Goal: Information Seeking & Learning: Check status

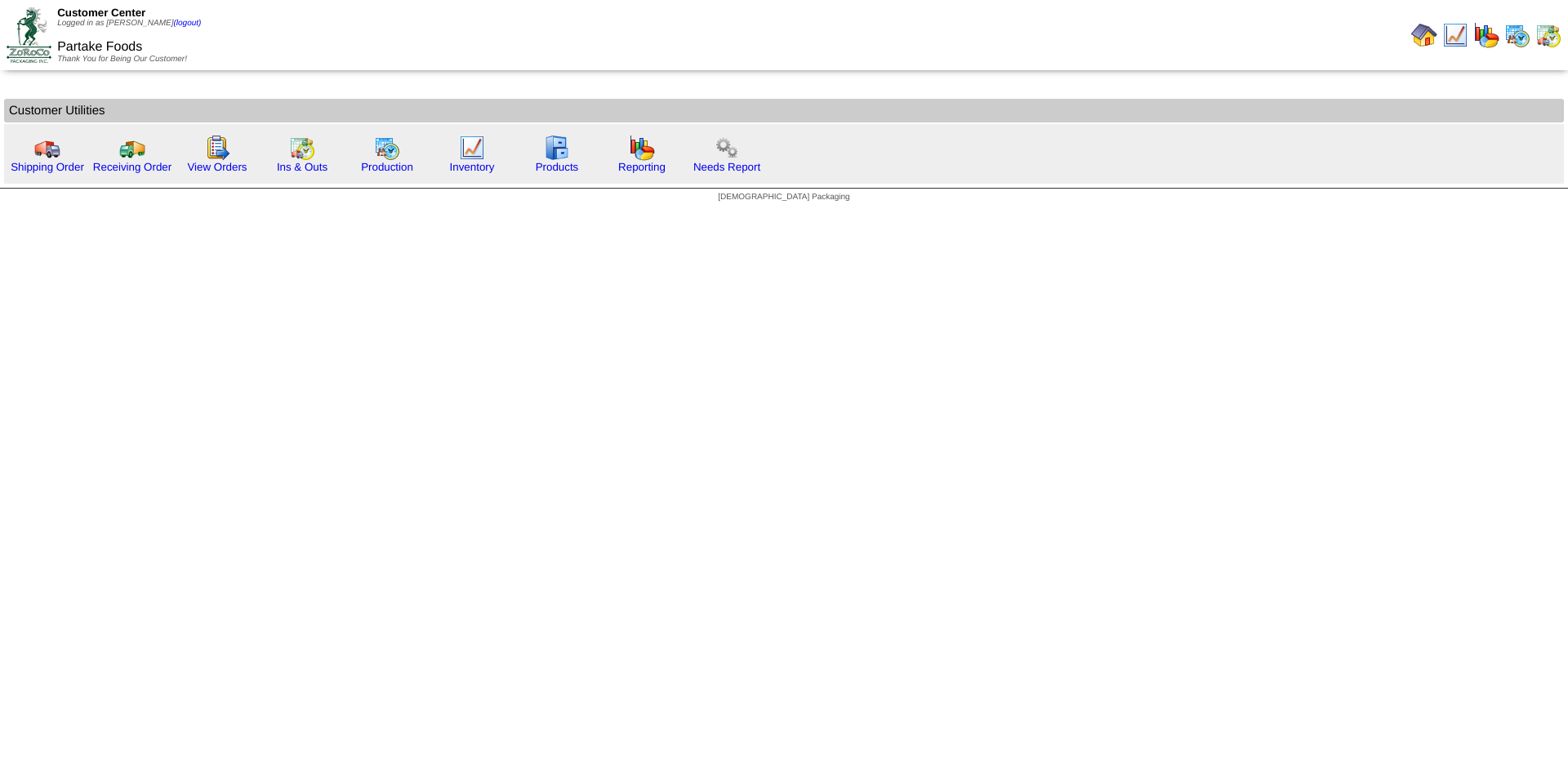
click at [42, 210] on html "Customer Center Logged in as Smock (logout) Partake Foods Thank You for Being O…" at bounding box center [784, 105] width 1568 height 210
click at [112, 166] on link "Receiving Order" at bounding box center [133, 166] width 79 height 12
click at [216, 168] on link "View Orders" at bounding box center [217, 166] width 60 height 12
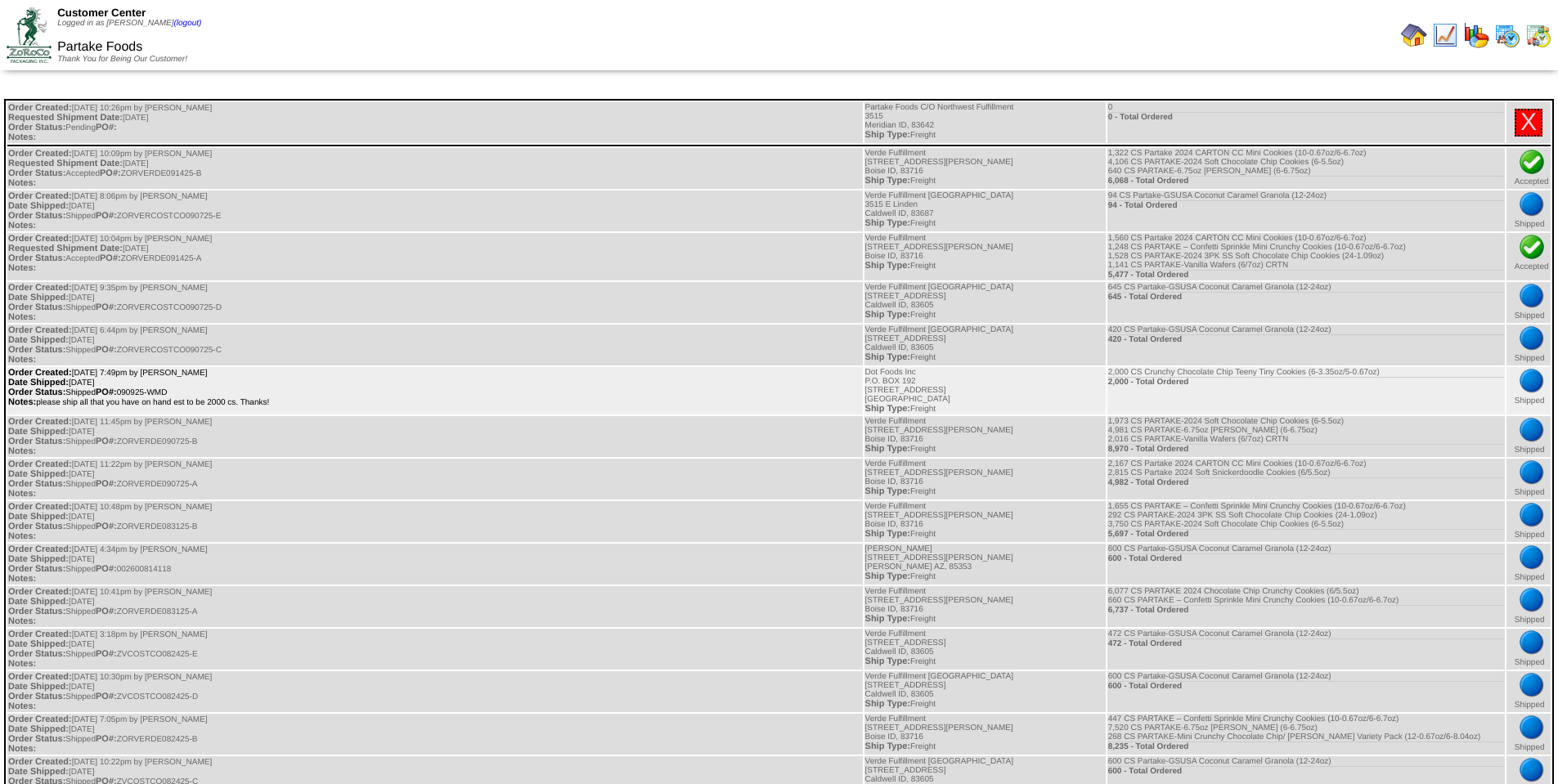
click at [216, 386] on td "Order Created: 09/09/2025 at 7:49pm by Smock Date Shipped: 09/12/2025 Order Sta…" at bounding box center [435, 391] width 856 height 47
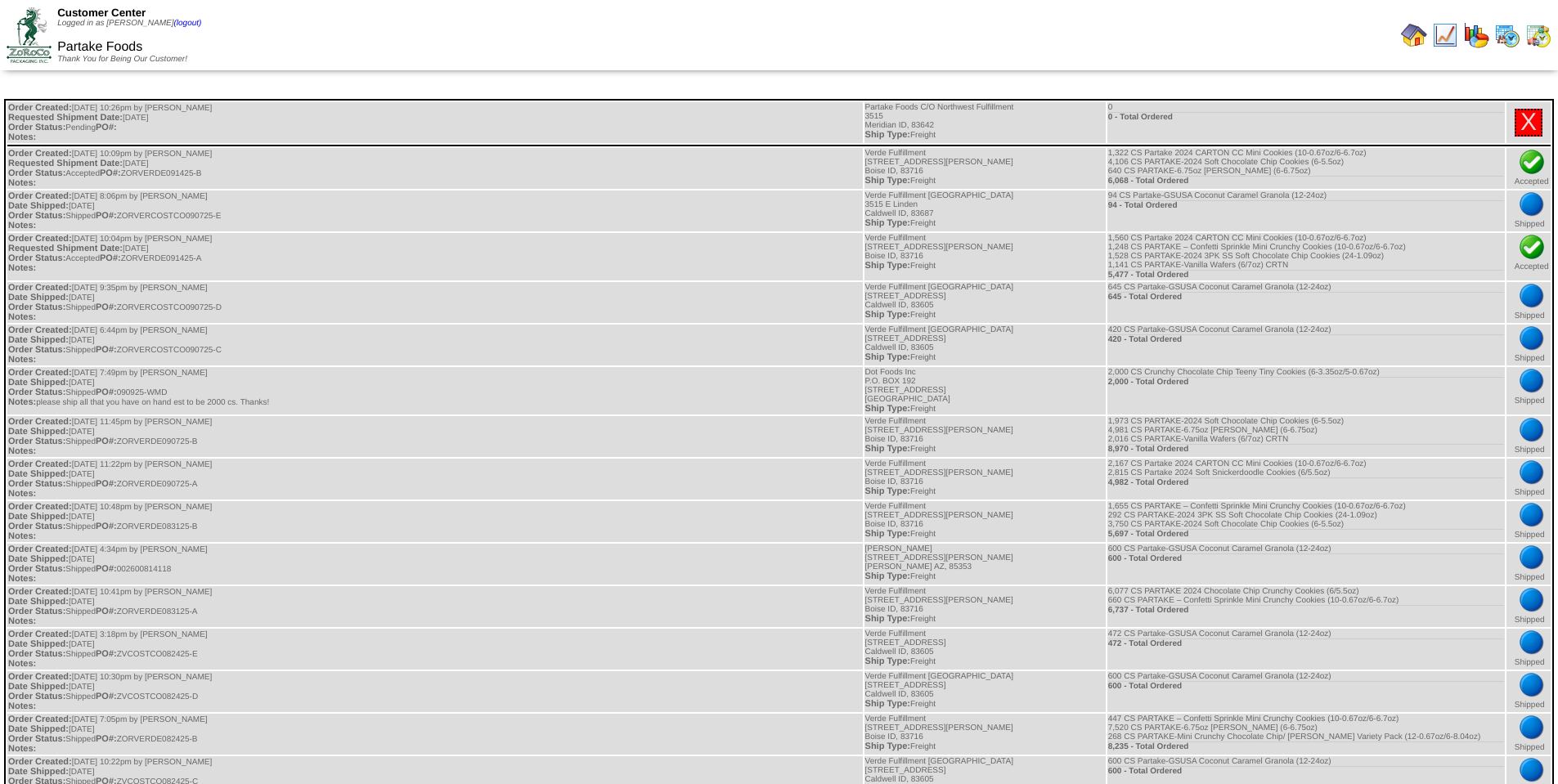
click at [1414, 38] on img at bounding box center [1414, 35] width 26 height 26
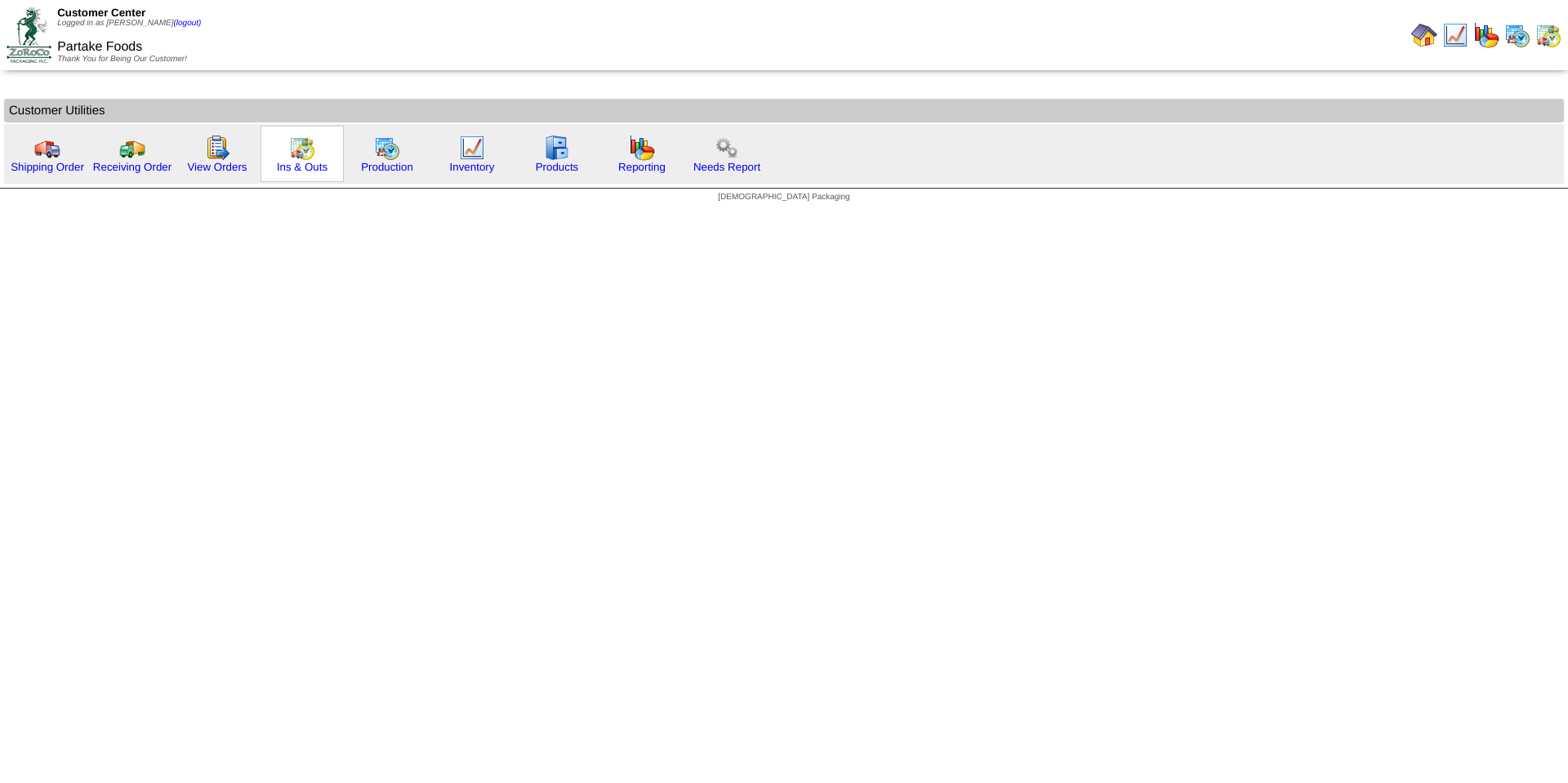
click at [307, 159] on img at bounding box center [302, 147] width 26 height 26
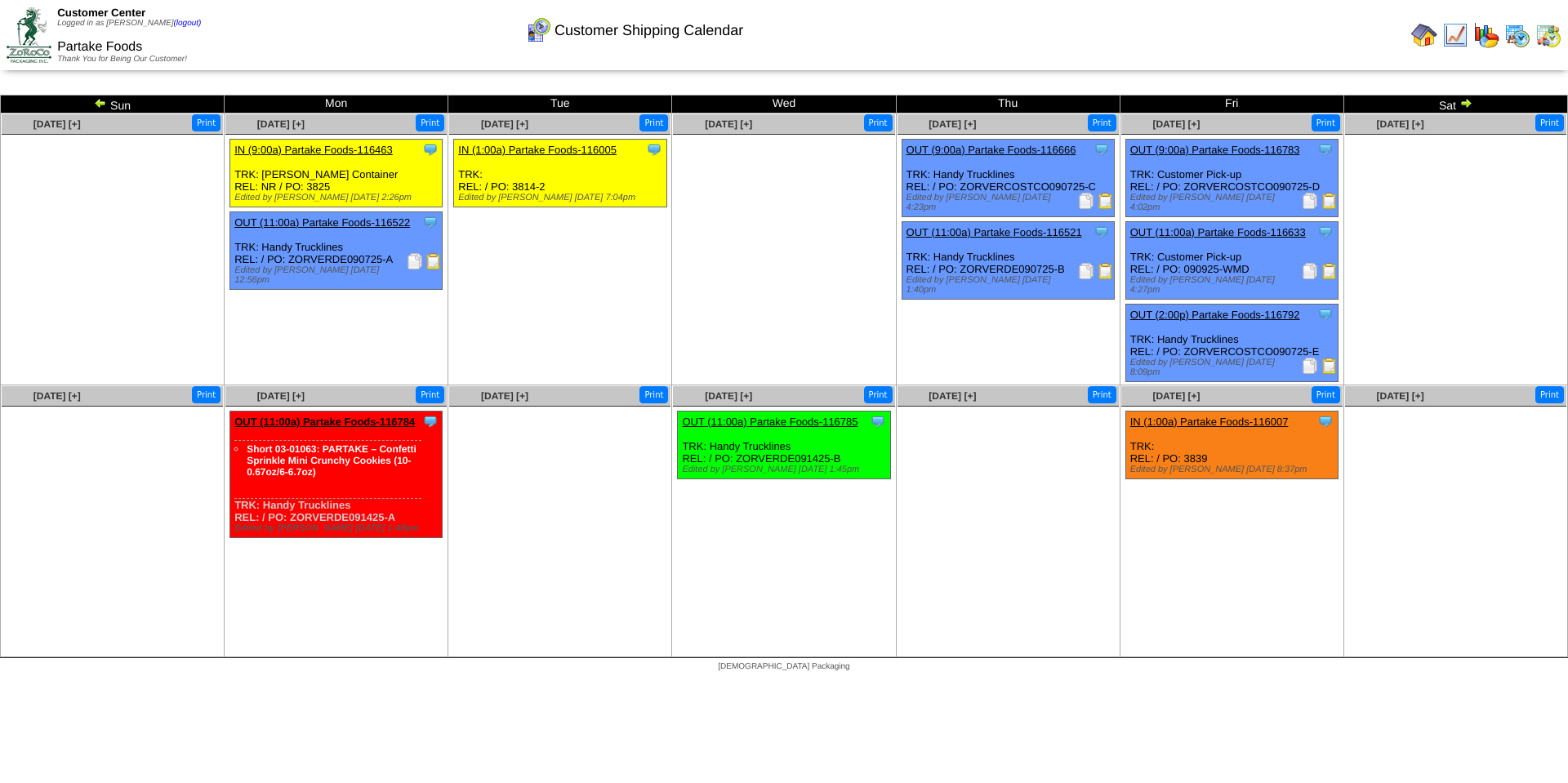
click at [1237, 255] on div "Clone Item OUT (11:00a) Partake Foods-116633 Partake Foods ScheduleID: 116633 2…" at bounding box center [1231, 260] width 212 height 78
click at [1312, 274] on img at bounding box center [1310, 271] width 16 height 16
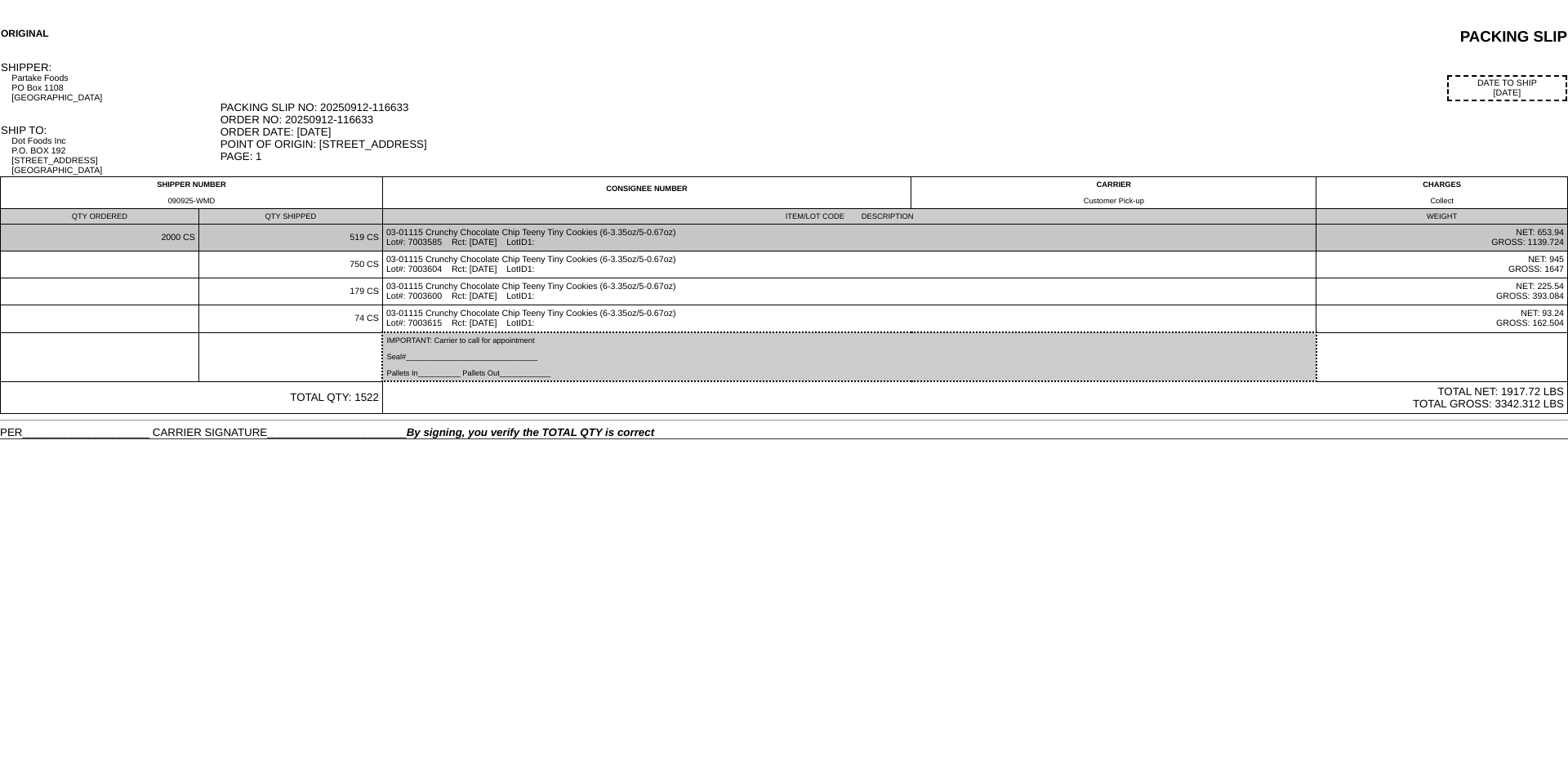
click at [441, 242] on td "03-01115 Crunchy Chocolate Chip Teeny Tiny Cookies (6-3.35oz/5-0.67oz) Lot#: 70…" at bounding box center [849, 238] width 934 height 27
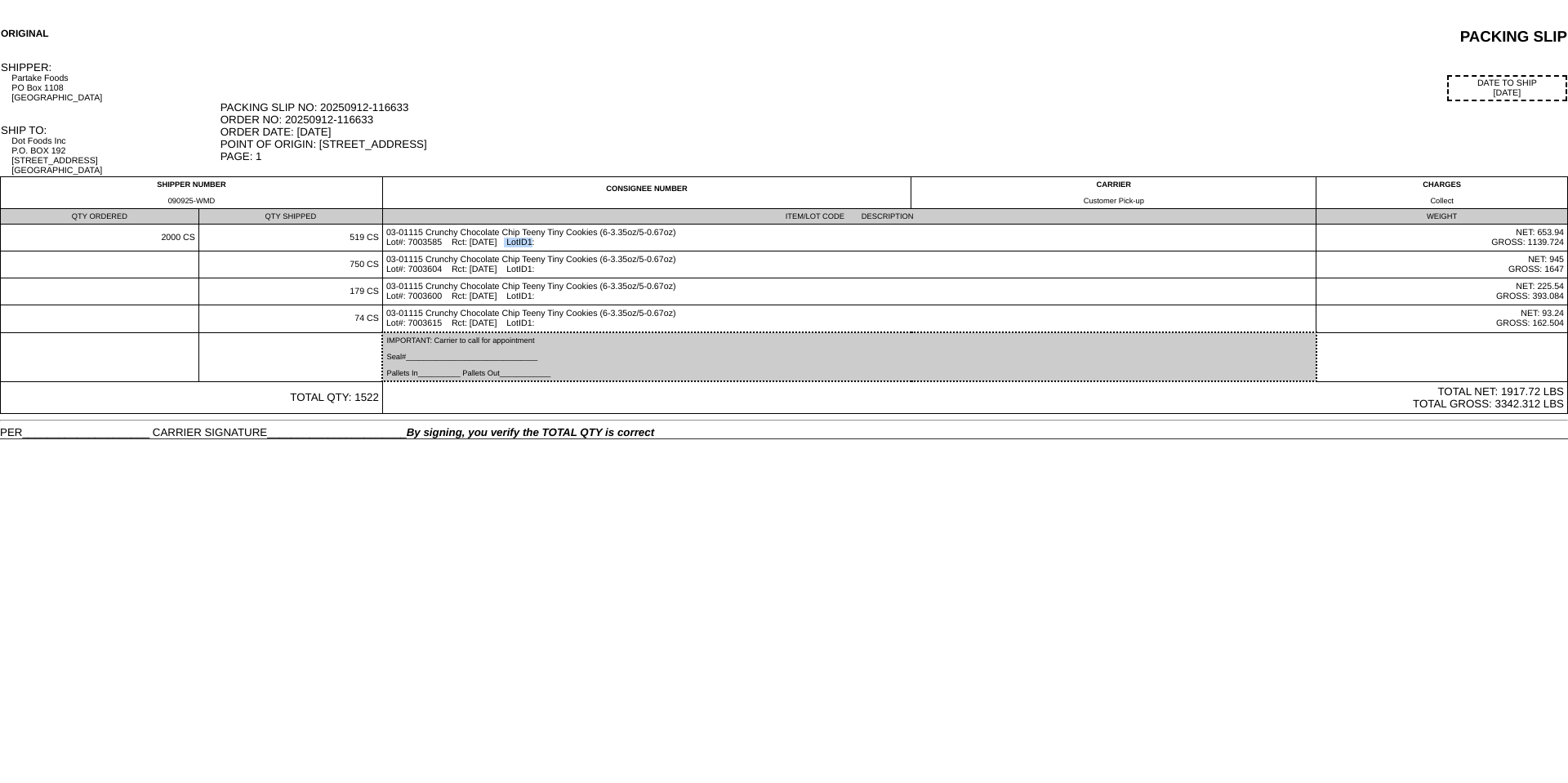
copy td "7003585"
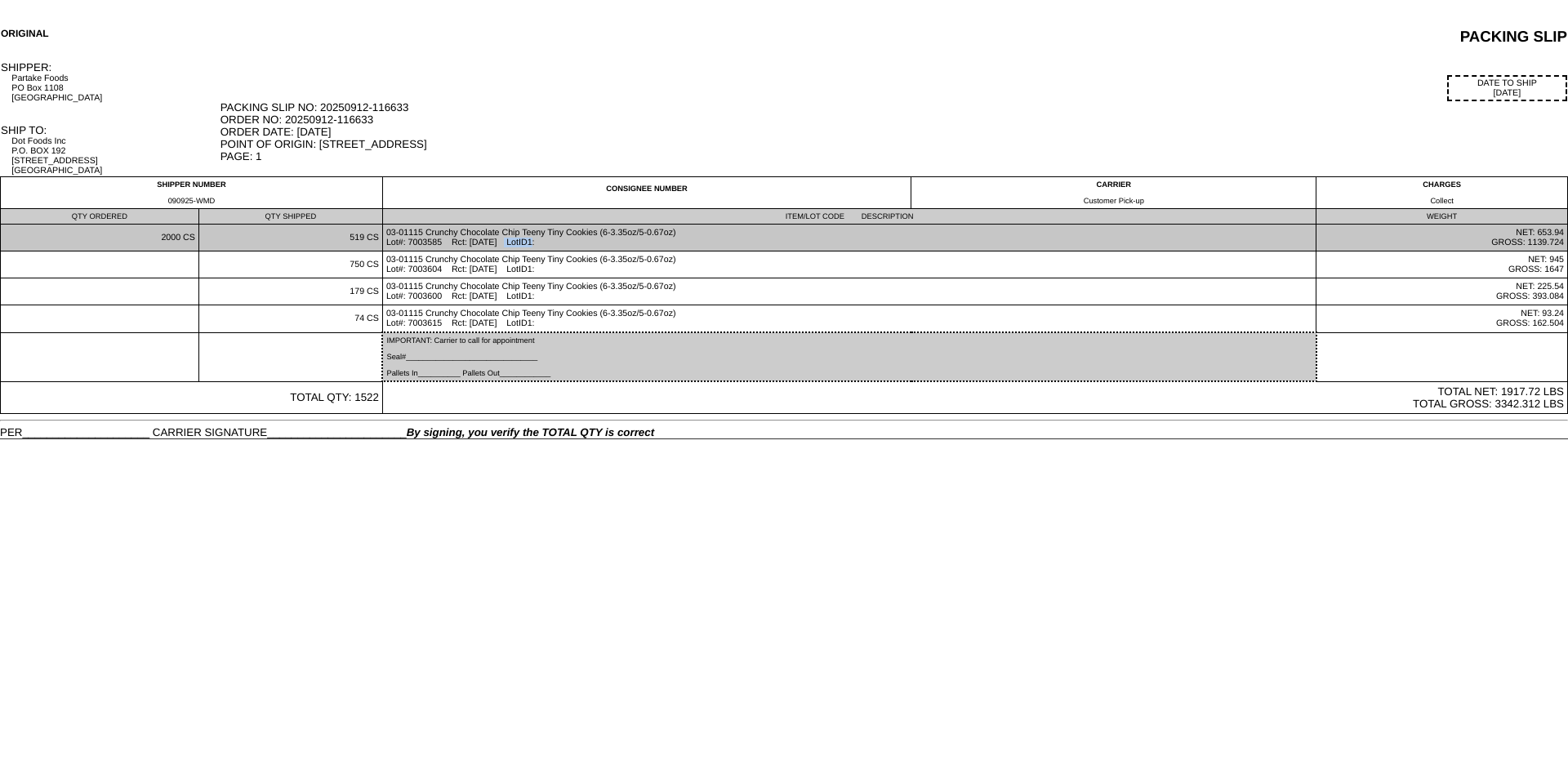
click at [425, 242] on td "03-01115 Crunchy Chocolate Chip Teeny Tiny Cookies (6-3.35oz/5-0.67oz) Lot#: 70…" at bounding box center [849, 238] width 934 height 27
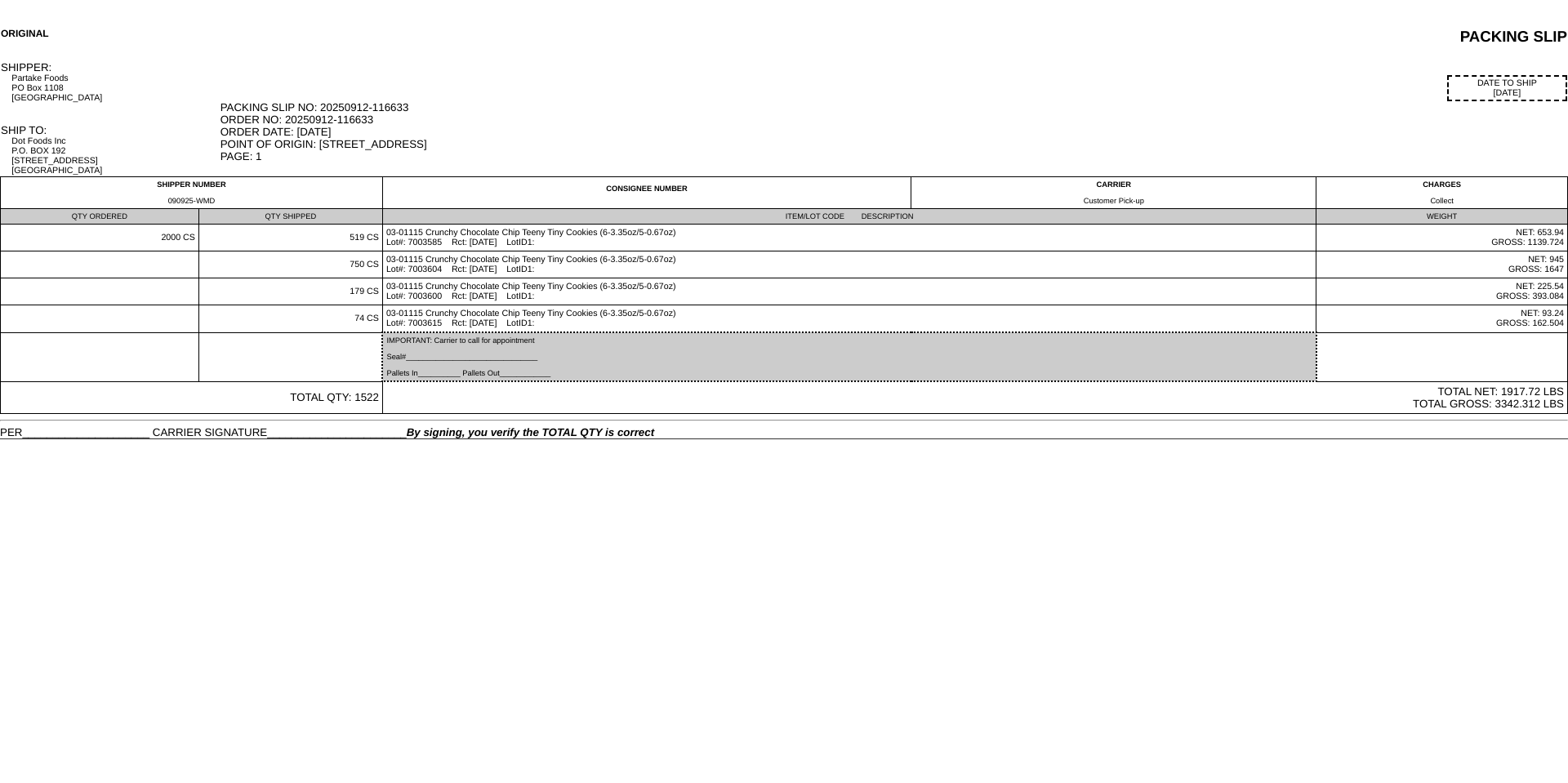
click at [509, 439] on html "ORIGINAL PACKING SLIP SHIPPER: Partake Foods PO Box 1108 Hoboken, NJ 07030 DATE…" at bounding box center [784, 219] width 1568 height 439
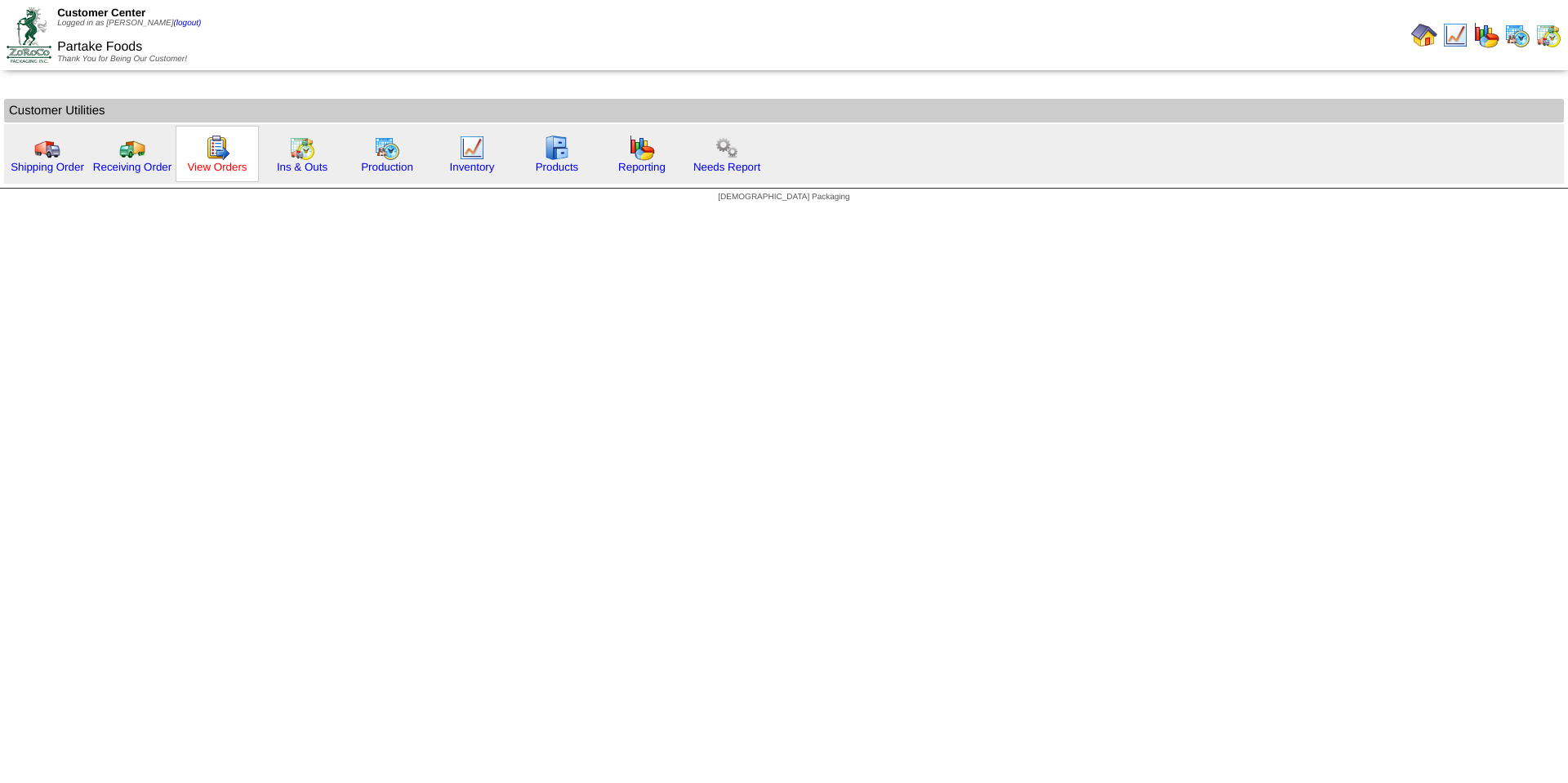
click at [232, 166] on link "View Orders" at bounding box center [217, 166] width 60 height 12
click at [283, 171] on link "Ins & Outs" at bounding box center [302, 166] width 51 height 12
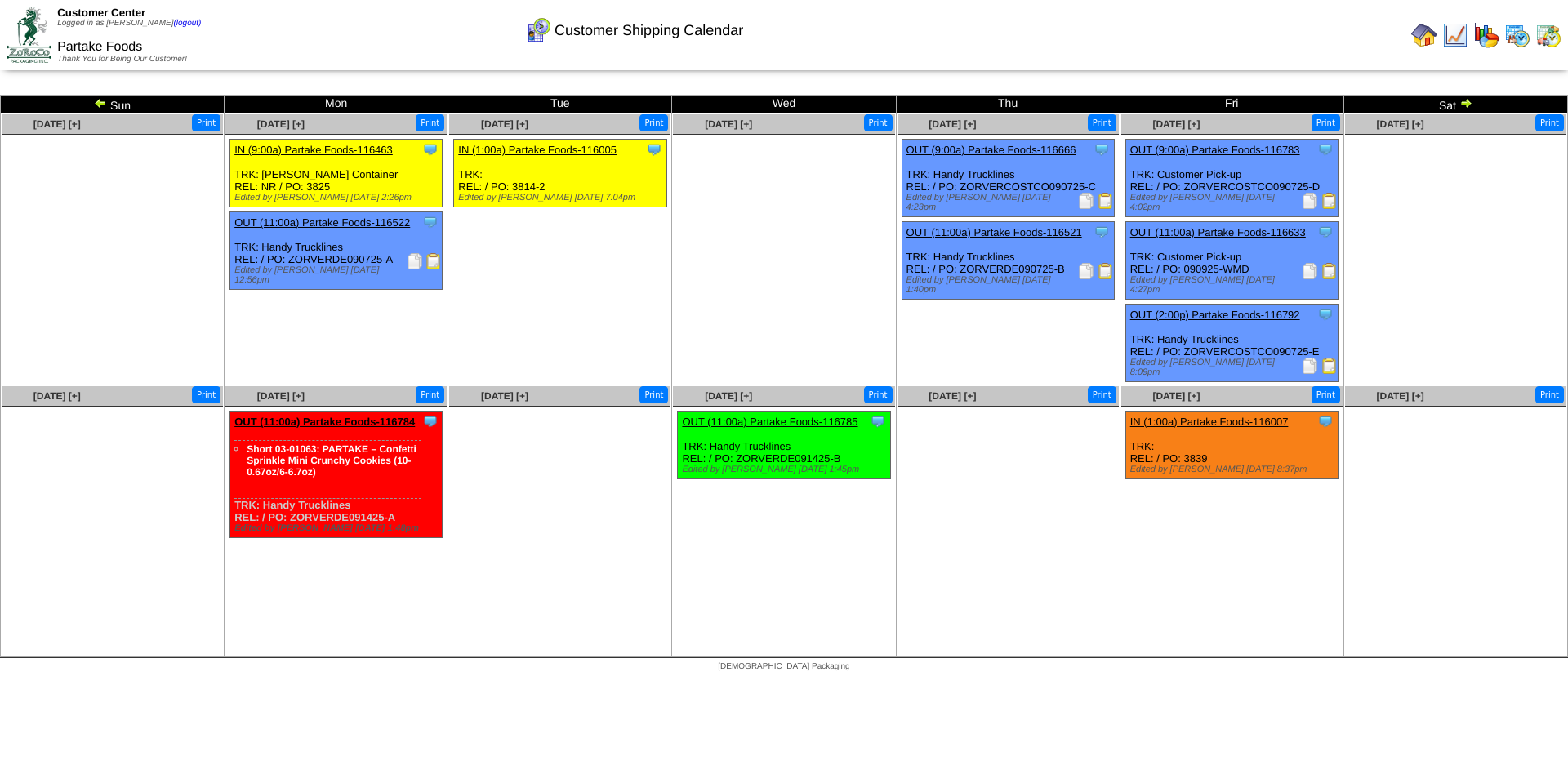
click at [1330, 275] on img at bounding box center [1329, 271] width 16 height 16
click at [1311, 272] on img at bounding box center [1310, 271] width 16 height 16
click at [1428, 34] on img at bounding box center [1424, 35] width 26 height 26
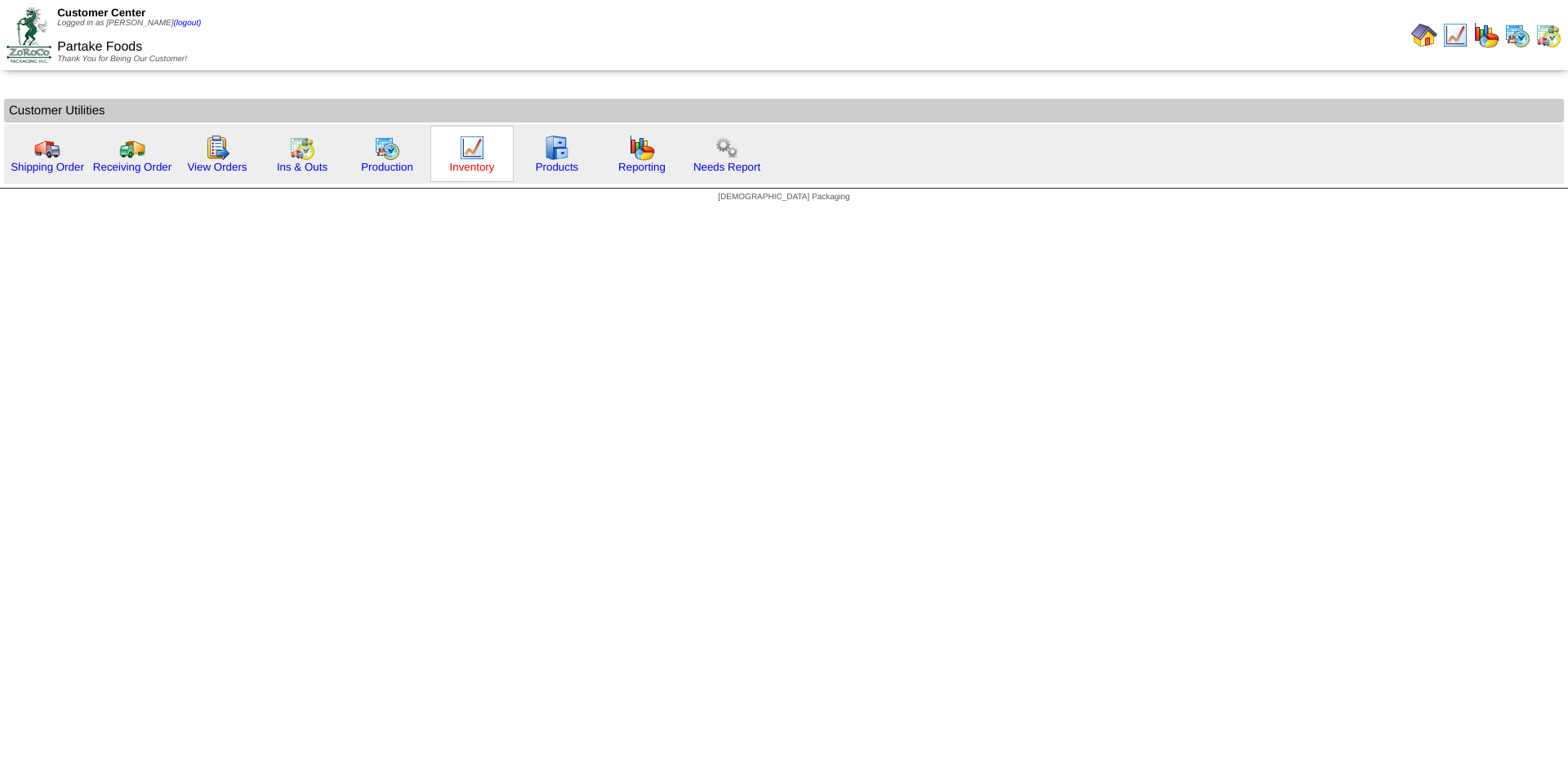
click at [475, 166] on link "Inventory" at bounding box center [472, 166] width 45 height 12
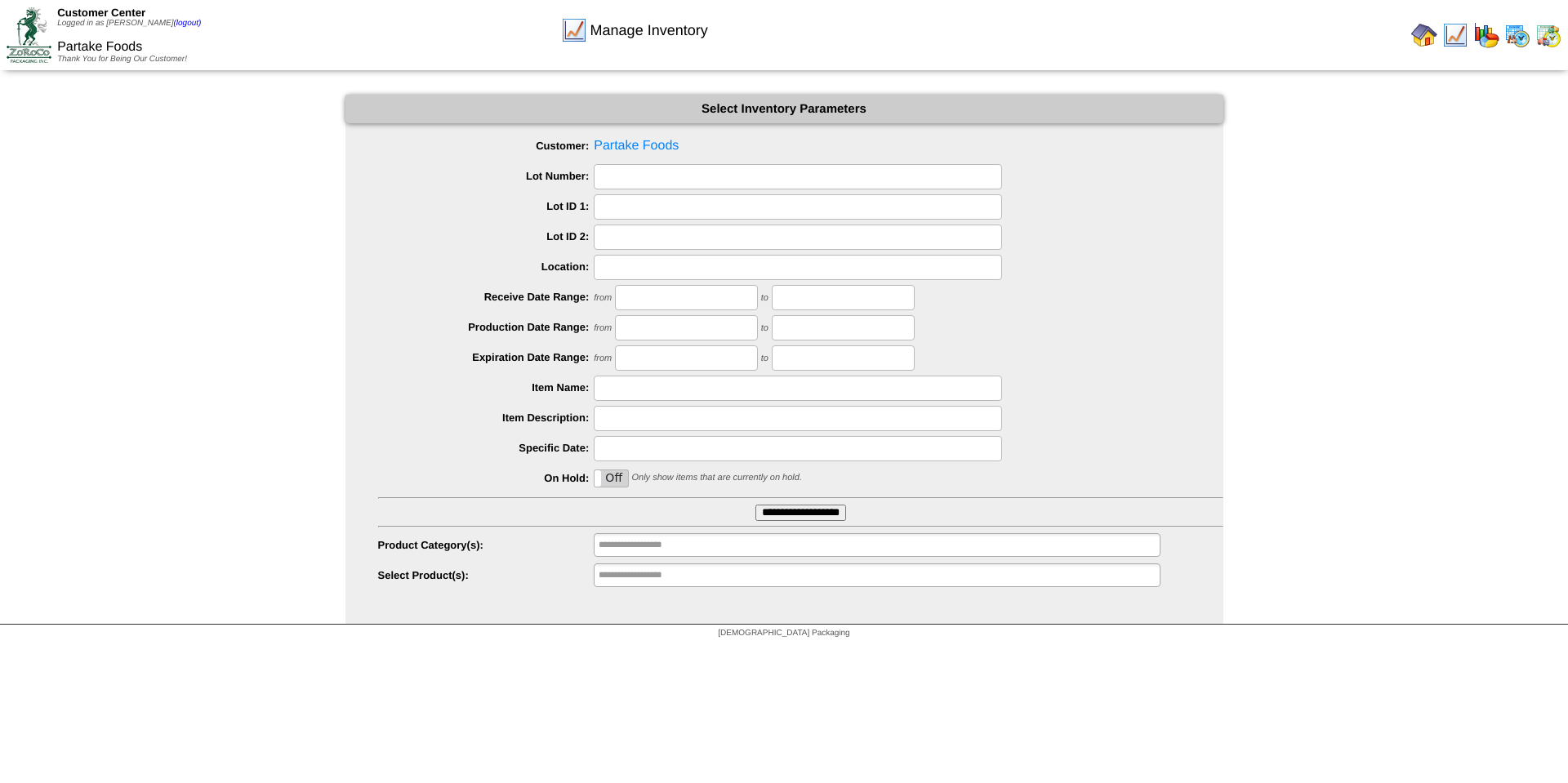
click at [663, 384] on input "text" at bounding box center [797, 388] width 408 height 25
paste input "********"
type input "********"
click at [762, 515] on input "**********" at bounding box center [800, 512] width 90 height 16
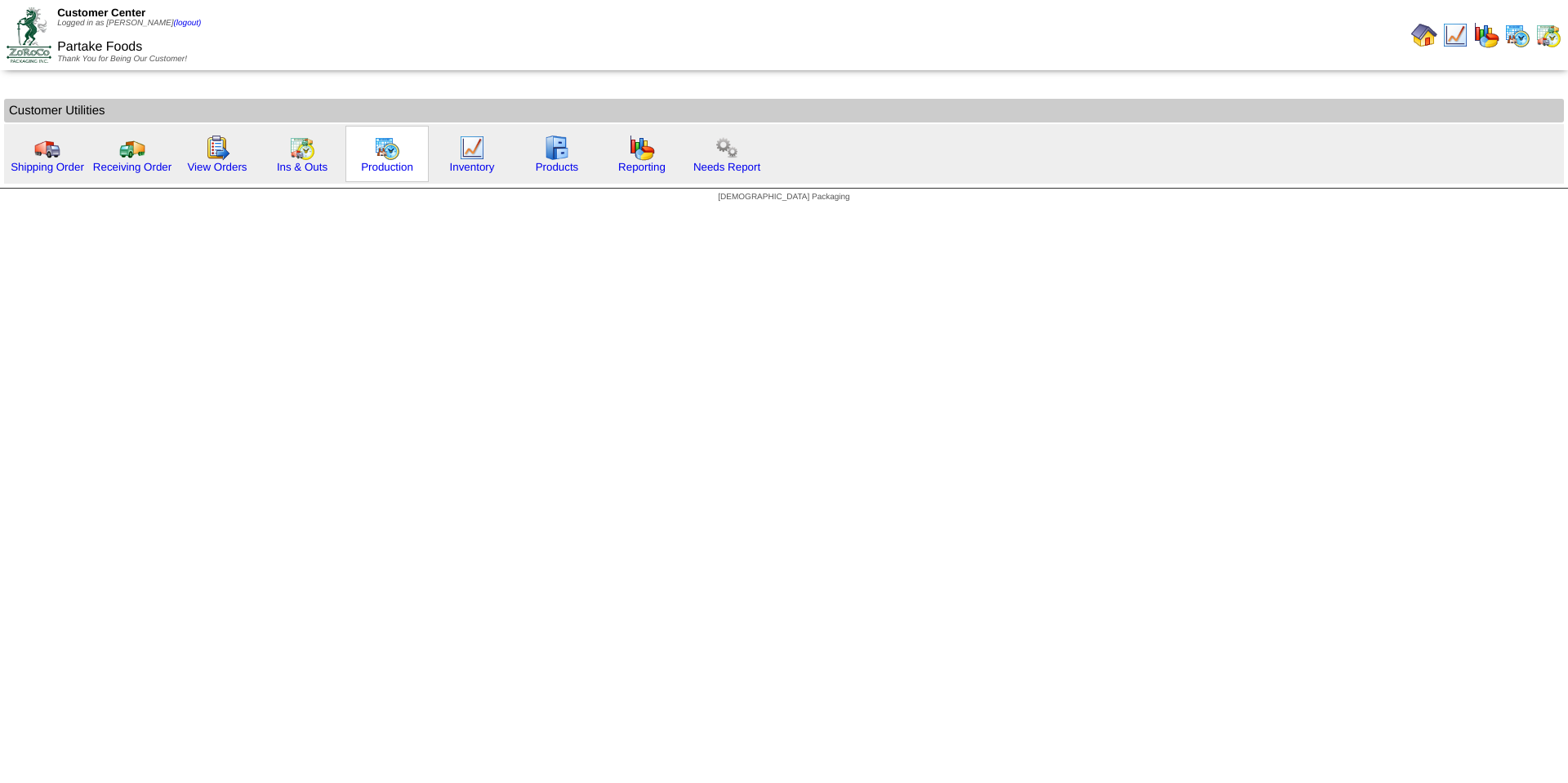
click at [415, 169] on div "Production" at bounding box center [387, 154] width 84 height 57
click at [402, 172] on link "Production" at bounding box center [387, 166] width 52 height 12
click at [631, 171] on link "Reporting" at bounding box center [642, 166] width 47 height 12
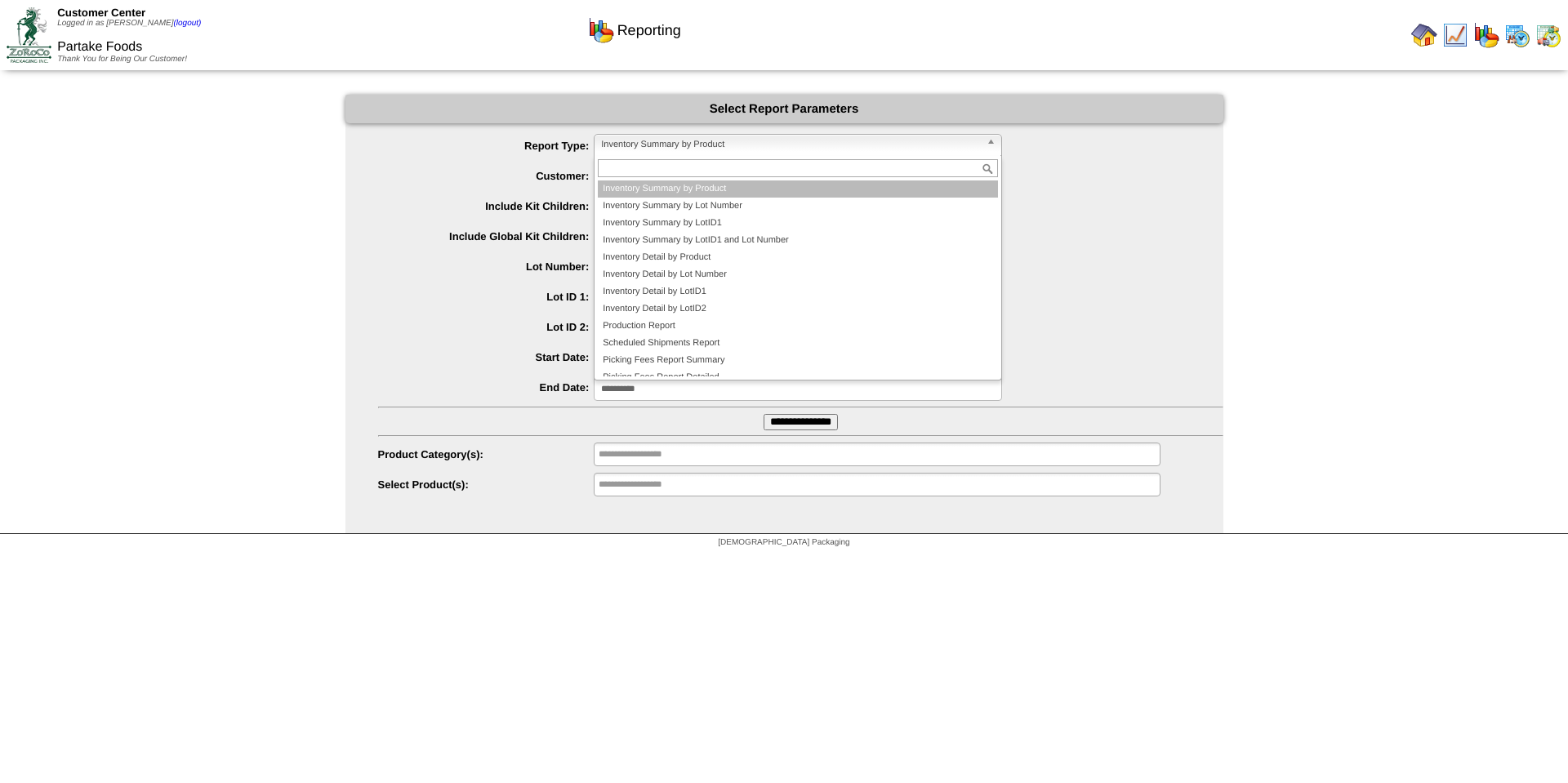
click at [693, 153] on span "Inventory Summary by Product" at bounding box center [791, 144] width 379 height 19
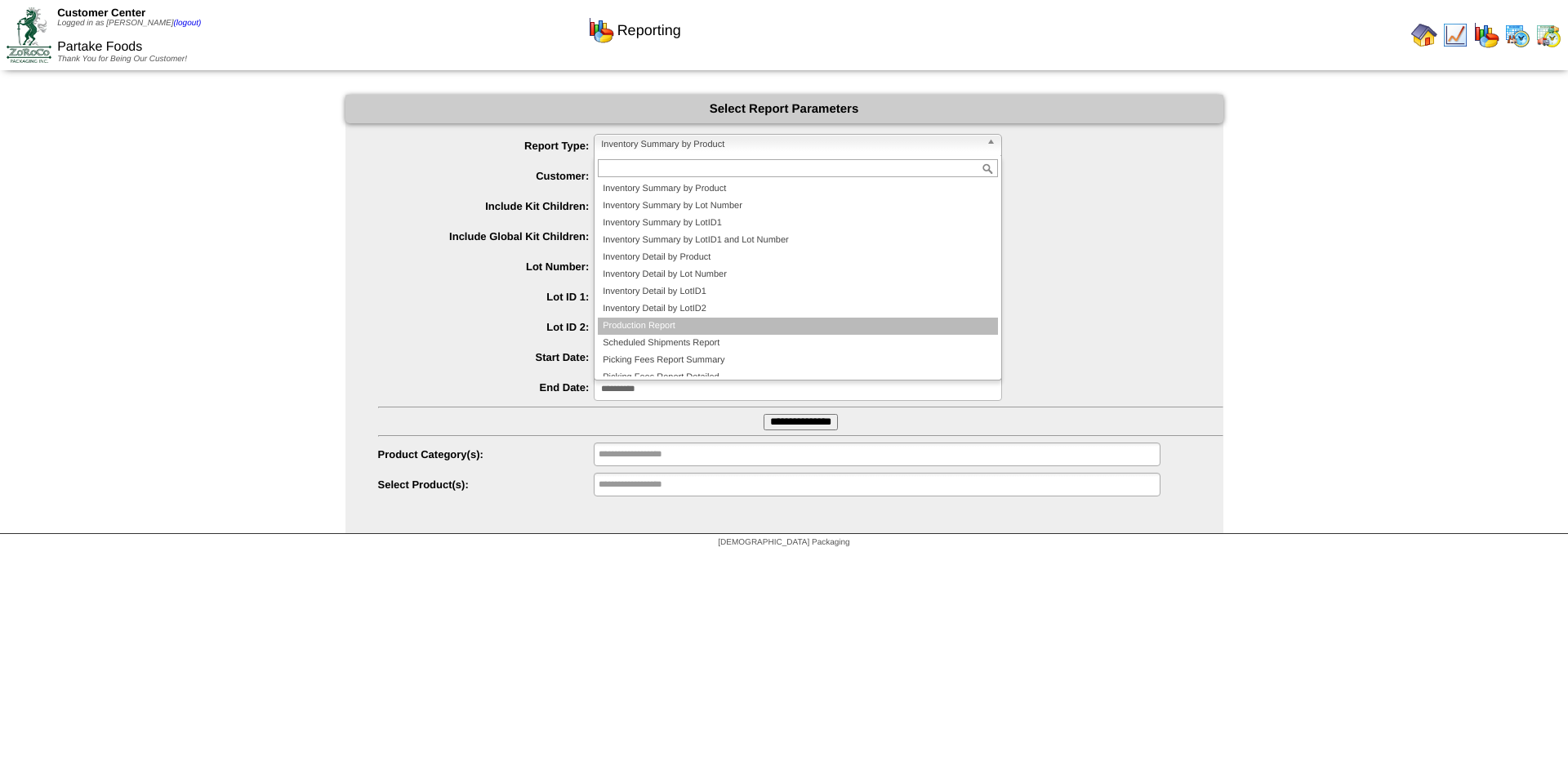
scroll to position [27, 0]
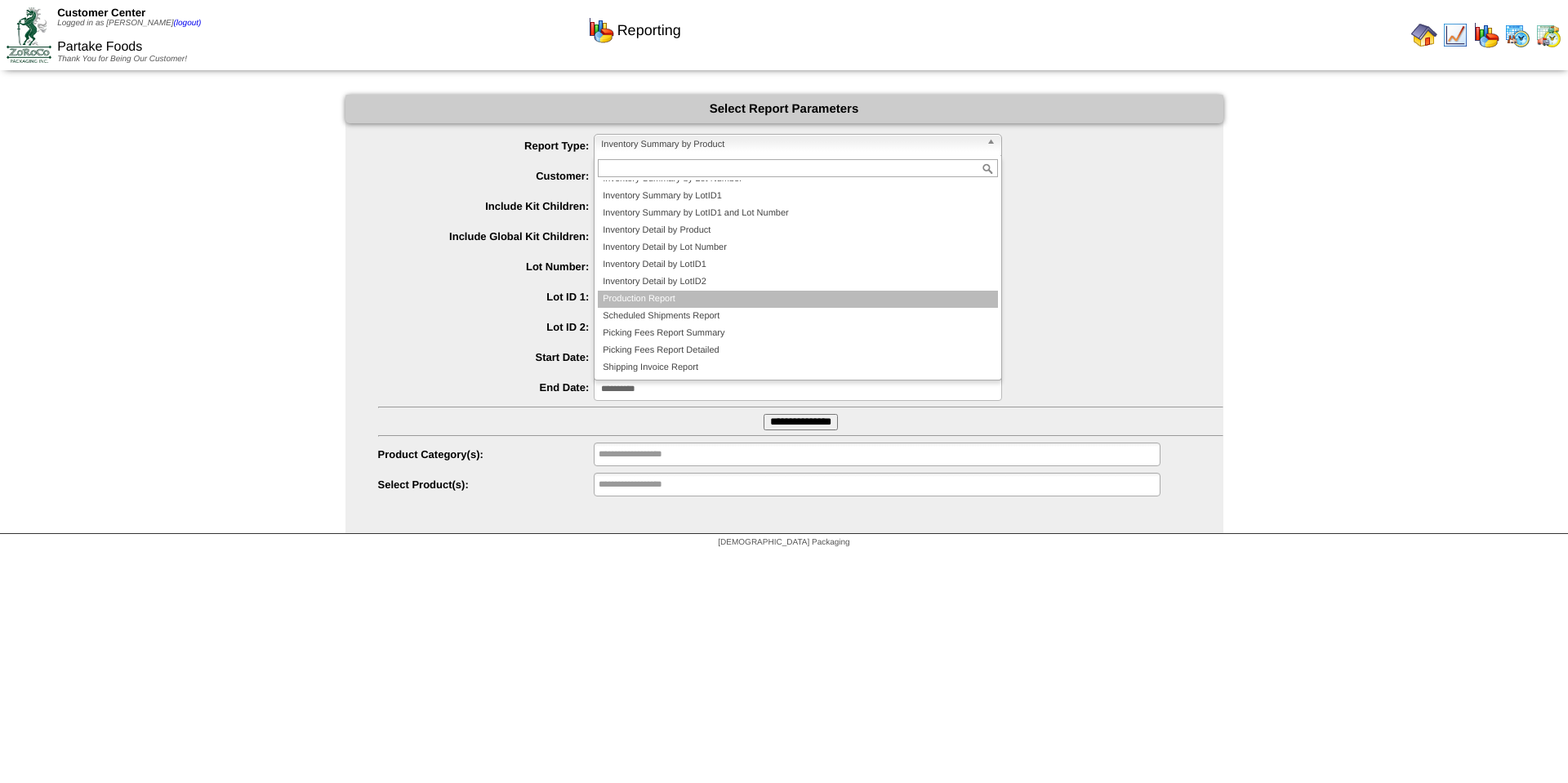
click at [651, 297] on li "Production Report" at bounding box center [797, 300] width 401 height 17
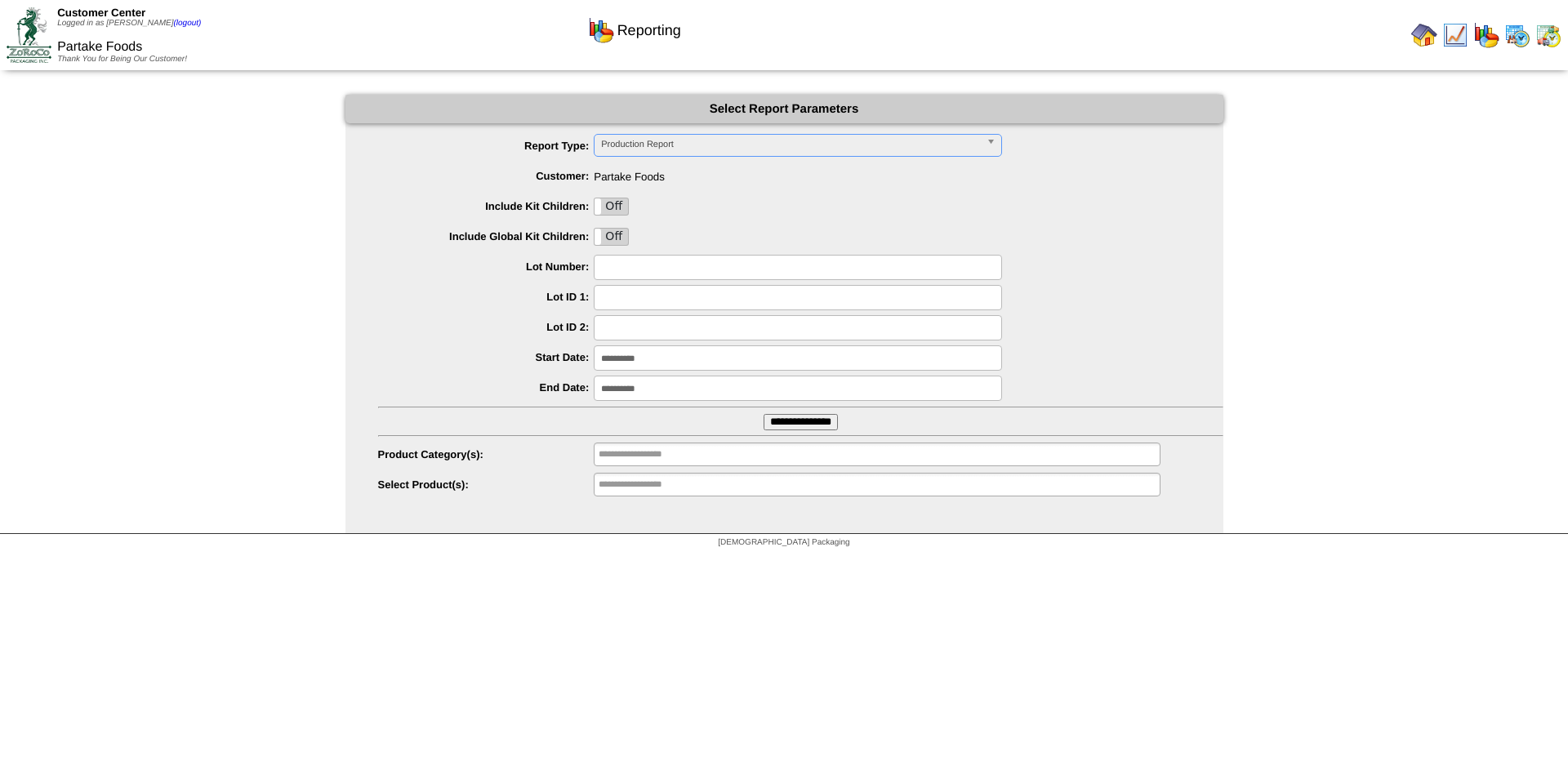
click at [645, 271] on input "text" at bounding box center [797, 267] width 408 height 25
paste input "*******"
type input "*******"
click at [789, 422] on input "**********" at bounding box center [800, 422] width 74 height 16
